Goal: Task Accomplishment & Management: Manage account settings

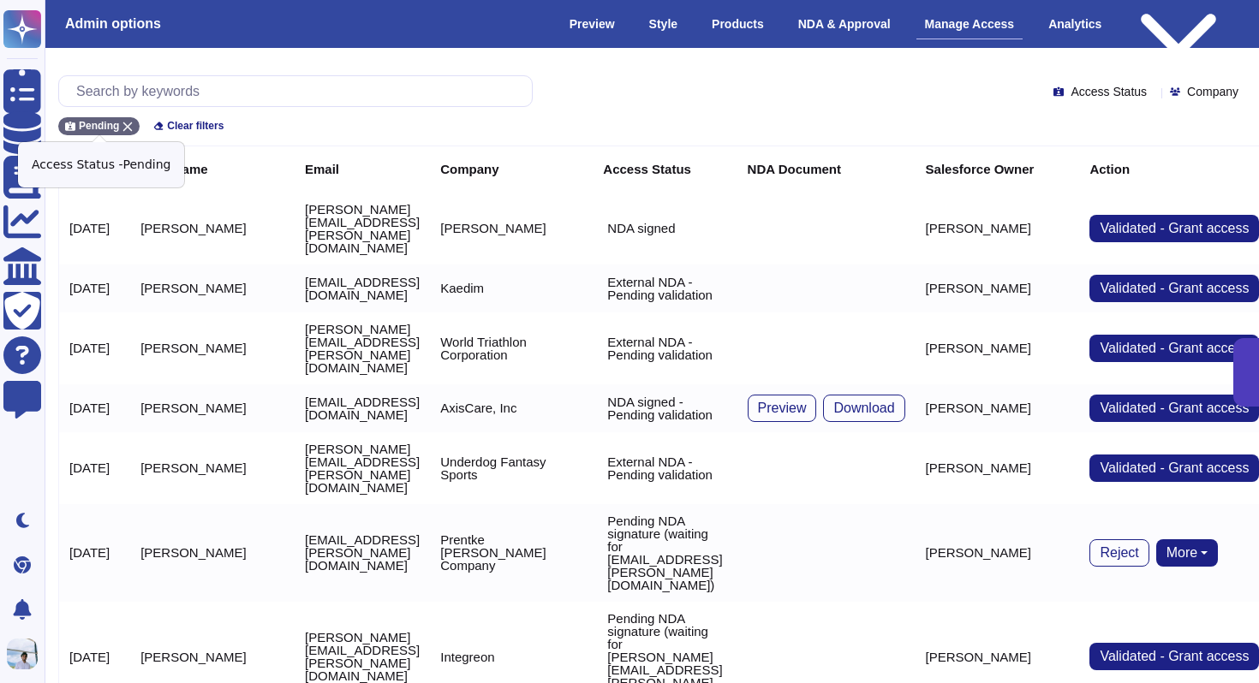
click at [131, 124] on icon at bounding box center [127, 127] width 10 height 10
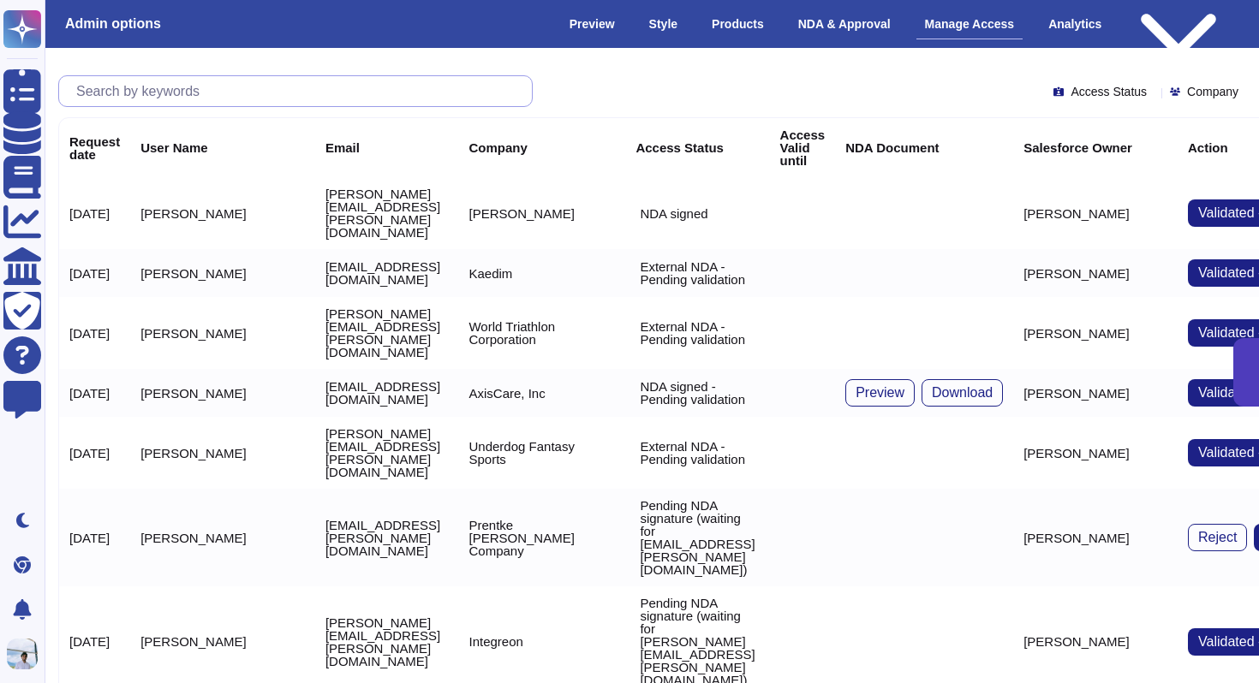
click at [140, 104] on input "text" at bounding box center [300, 91] width 464 height 30
paste input "[PERSON_NAME][EMAIL_ADDRESS][PERSON_NAME][DOMAIN_NAME]"
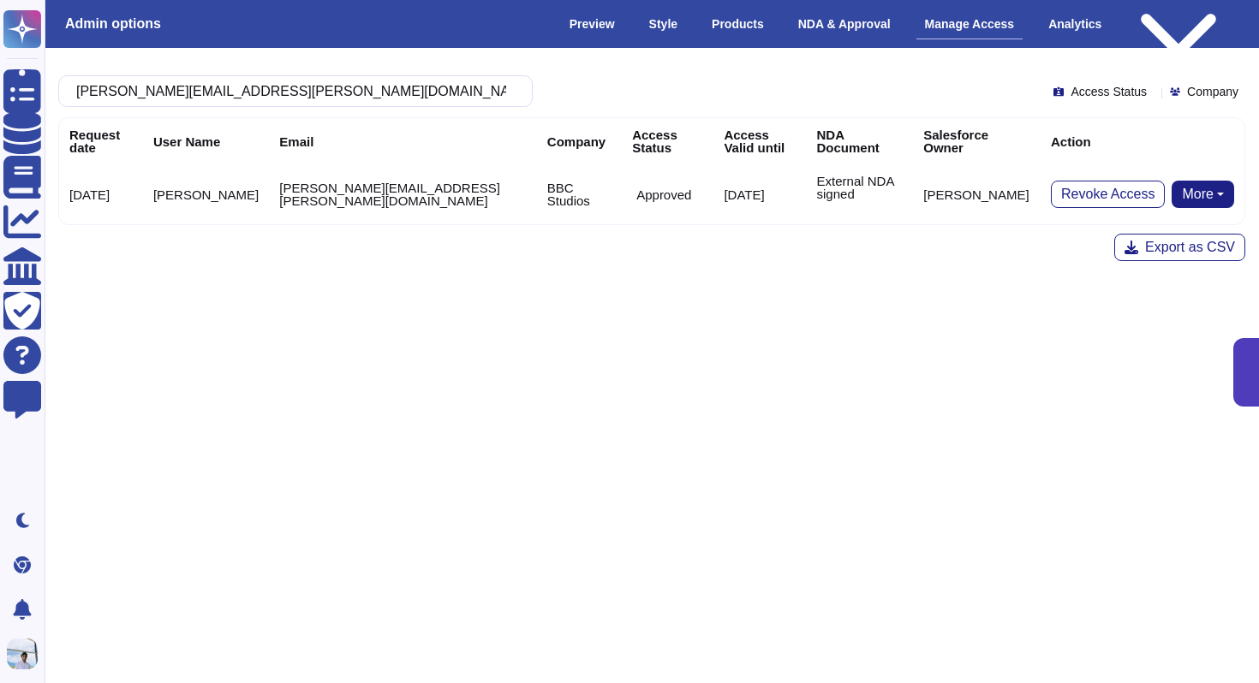
click at [1205, 181] on button "More" at bounding box center [1203, 194] width 63 height 27
type input "[PERSON_NAME][EMAIL_ADDRESS][PERSON_NAME][DOMAIN_NAME]"
click at [1142, 238] on link "Remove NDA" at bounding box center [1165, 248] width 135 height 21
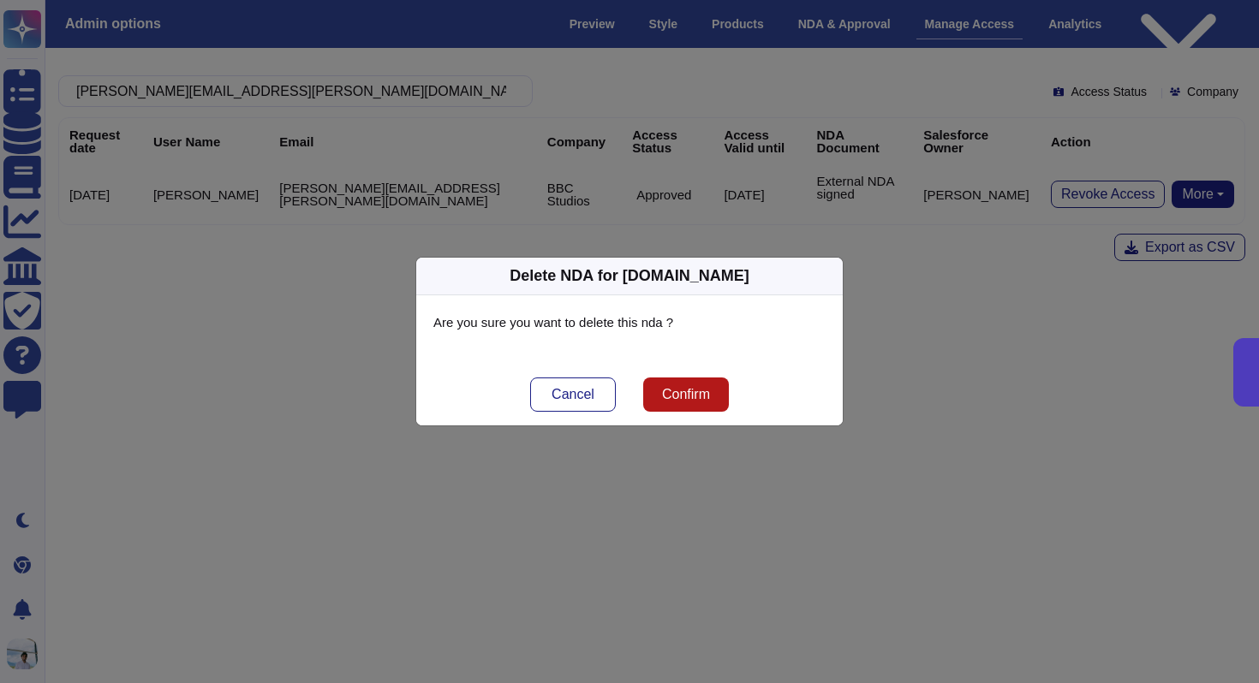
click at [685, 392] on span "Confirm" at bounding box center [686, 395] width 48 height 14
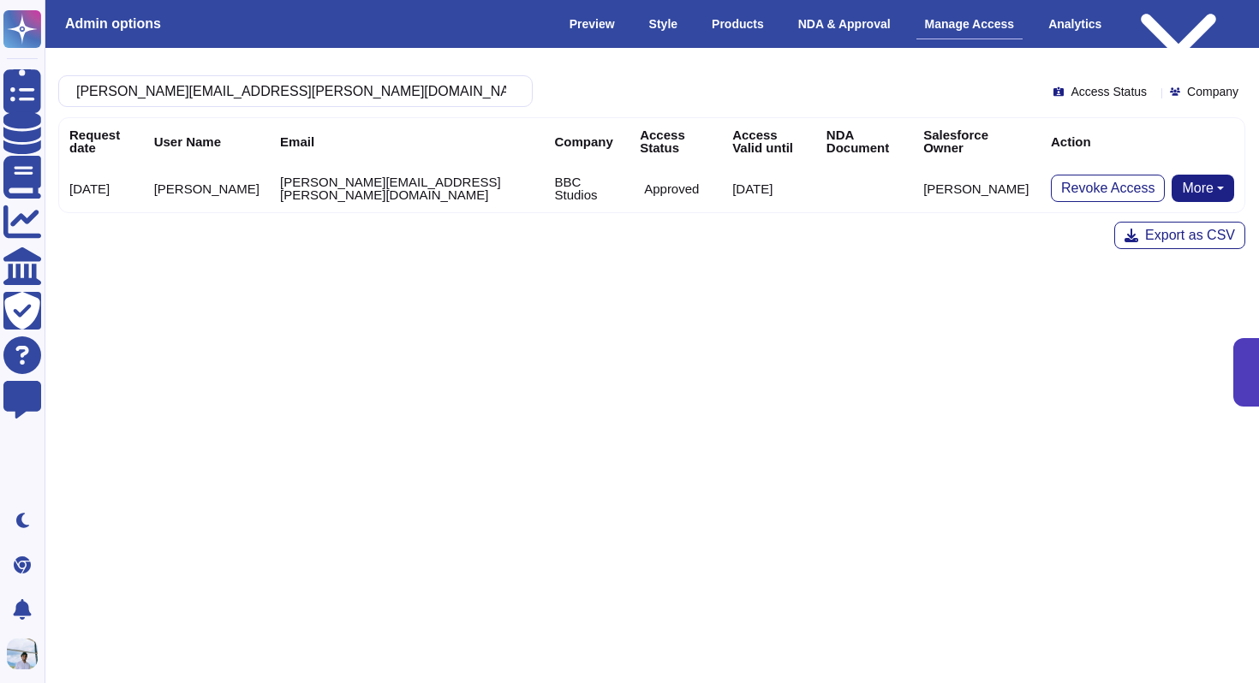
click at [1180, 183] on button "More" at bounding box center [1203, 188] width 63 height 27
click at [1130, 232] on link "Send NDA" at bounding box center [1139, 242] width 189 height 21
